Goal: Information Seeking & Learning: Learn about a topic

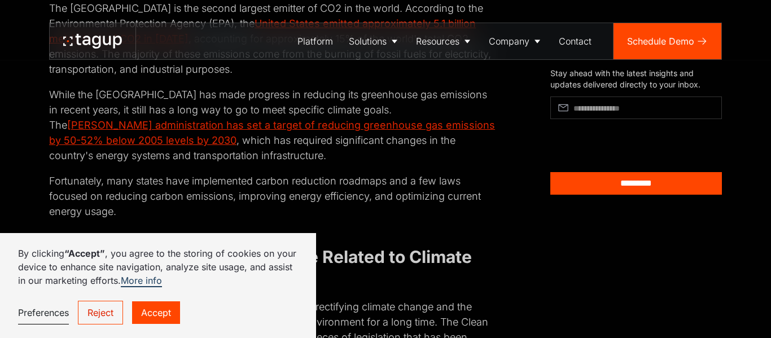
scroll to position [358, 0]
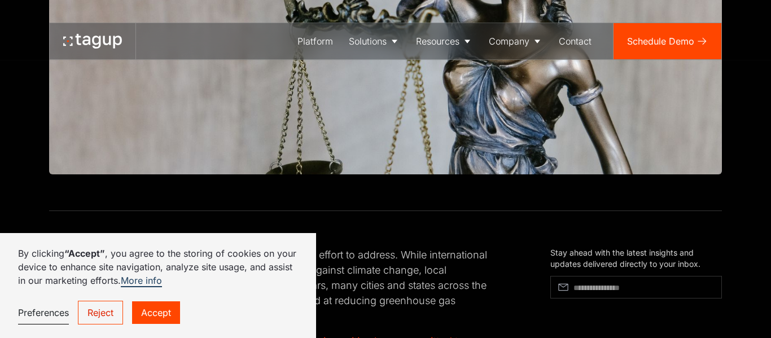
click at [134, 322] on link "Accept" at bounding box center [156, 312] width 48 height 23
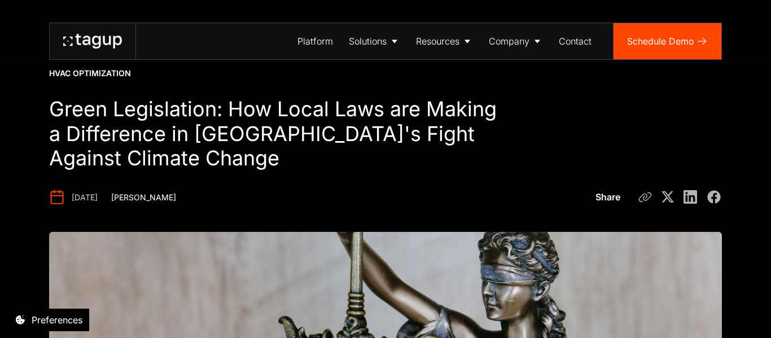
scroll to position [0, 0]
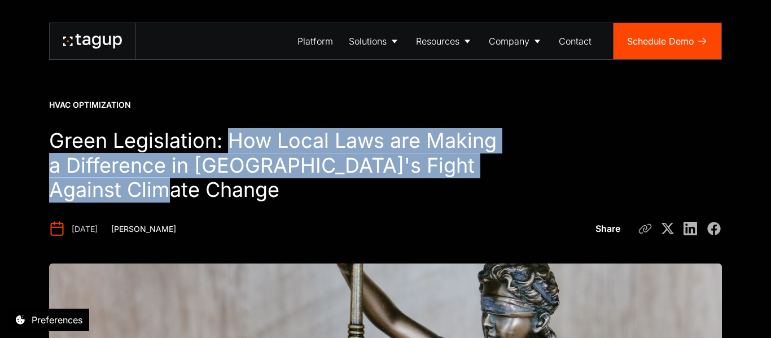
drag, startPoint x: 232, startPoint y: 138, endPoint x: 300, endPoint y: 182, distance: 81.1
click at [300, 182] on h1 "Green Legislation: How Local Laws are Making a Difference in [GEOGRAPHIC_DATA]'…" at bounding box center [273, 166] width 448 height 74
copy h1 "How Local Laws are Making a Difference in [GEOGRAPHIC_DATA]'s Fight Against Cli…"
